Goal: Task Accomplishment & Management: Manage account settings

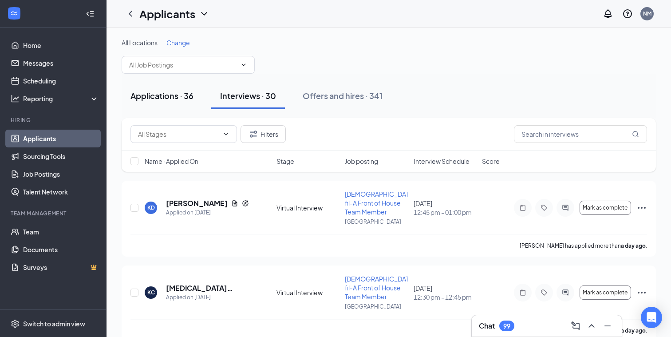
click at [159, 93] on div "Applications · 36" at bounding box center [161, 95] width 63 height 11
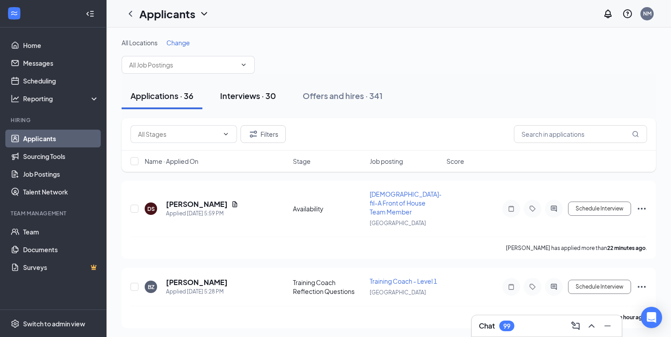
click at [246, 94] on div "Interviews · 30" at bounding box center [248, 95] width 56 height 11
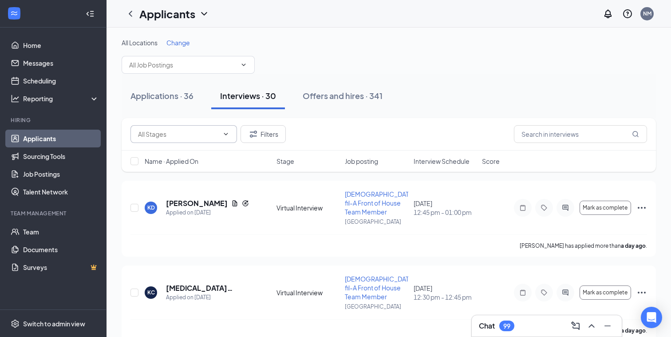
click at [225, 134] on icon "ChevronDown" at bounding box center [226, 134] width 4 height 2
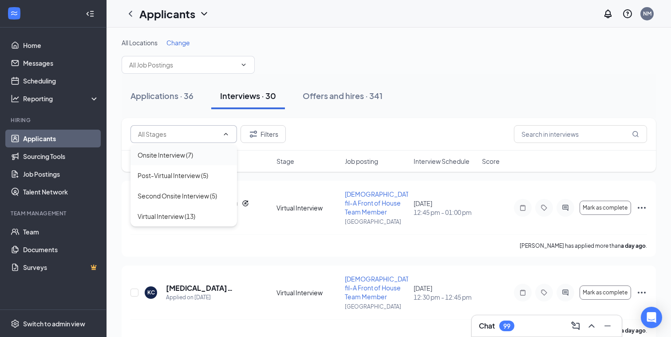
click at [185, 153] on div "Onsite Interview (7)" at bounding box center [165, 155] width 55 height 10
type input "Onsite Interview (7)"
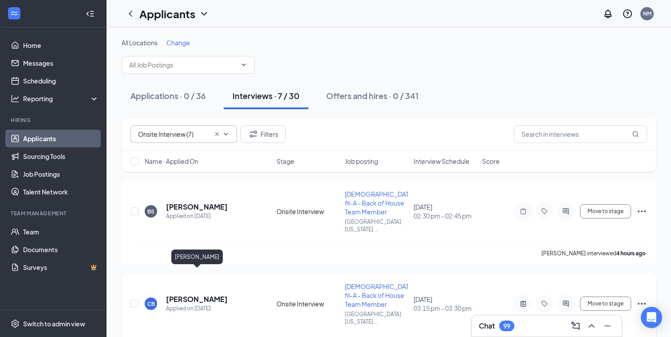
click at [220, 294] on h5 "[PERSON_NAME]" at bounding box center [197, 299] width 62 height 10
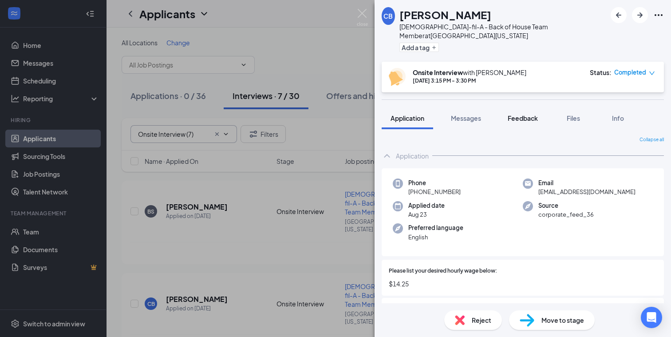
click at [523, 114] on span "Feedback" at bounding box center [523, 118] width 30 height 8
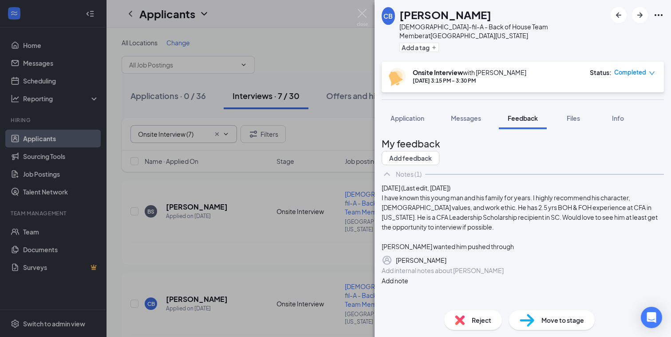
scroll to position [40, 0]
click at [407, 114] on span "Application" at bounding box center [408, 118] width 34 height 8
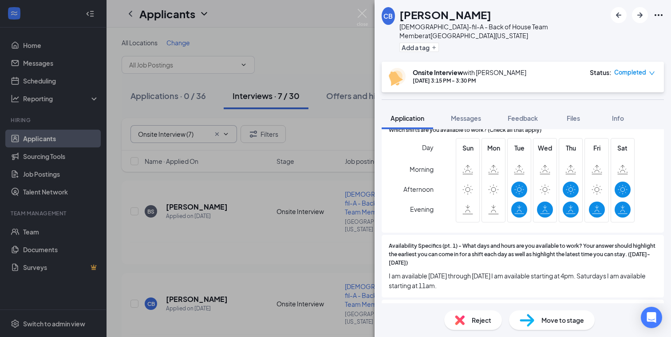
scroll to position [1490, 0]
click at [361, 13] on img at bounding box center [362, 17] width 11 height 17
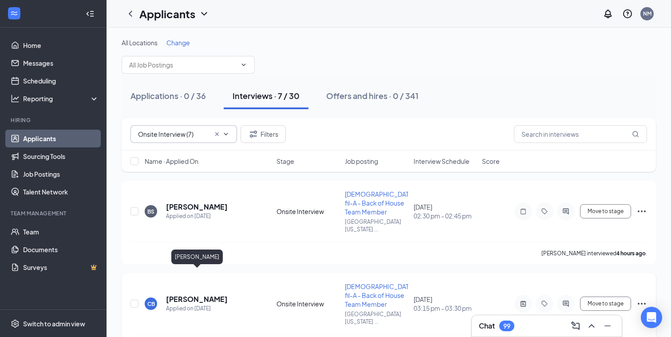
click at [189, 294] on h5 "[PERSON_NAME]" at bounding box center [197, 299] width 62 height 10
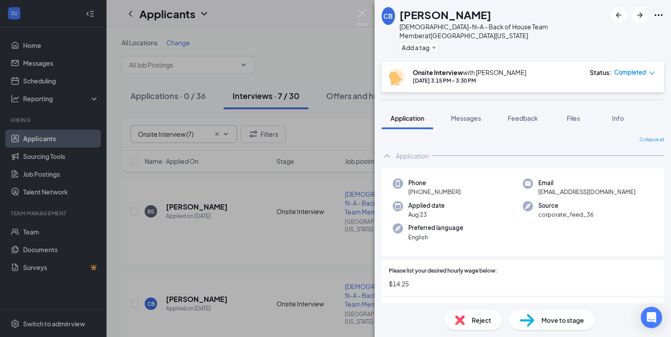
click at [359, 12] on img at bounding box center [362, 17] width 11 height 17
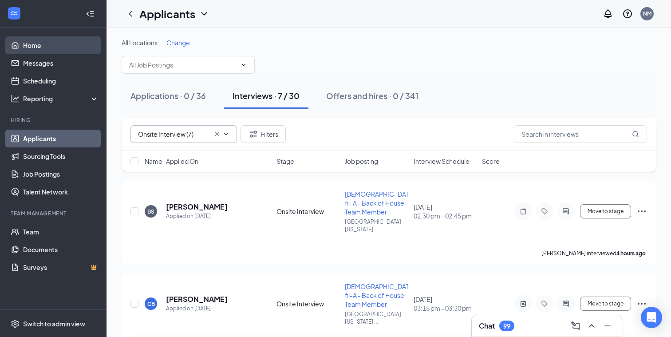
click at [23, 51] on link "Home" at bounding box center [61, 45] width 76 height 18
